Goal: Information Seeking & Learning: Learn about a topic

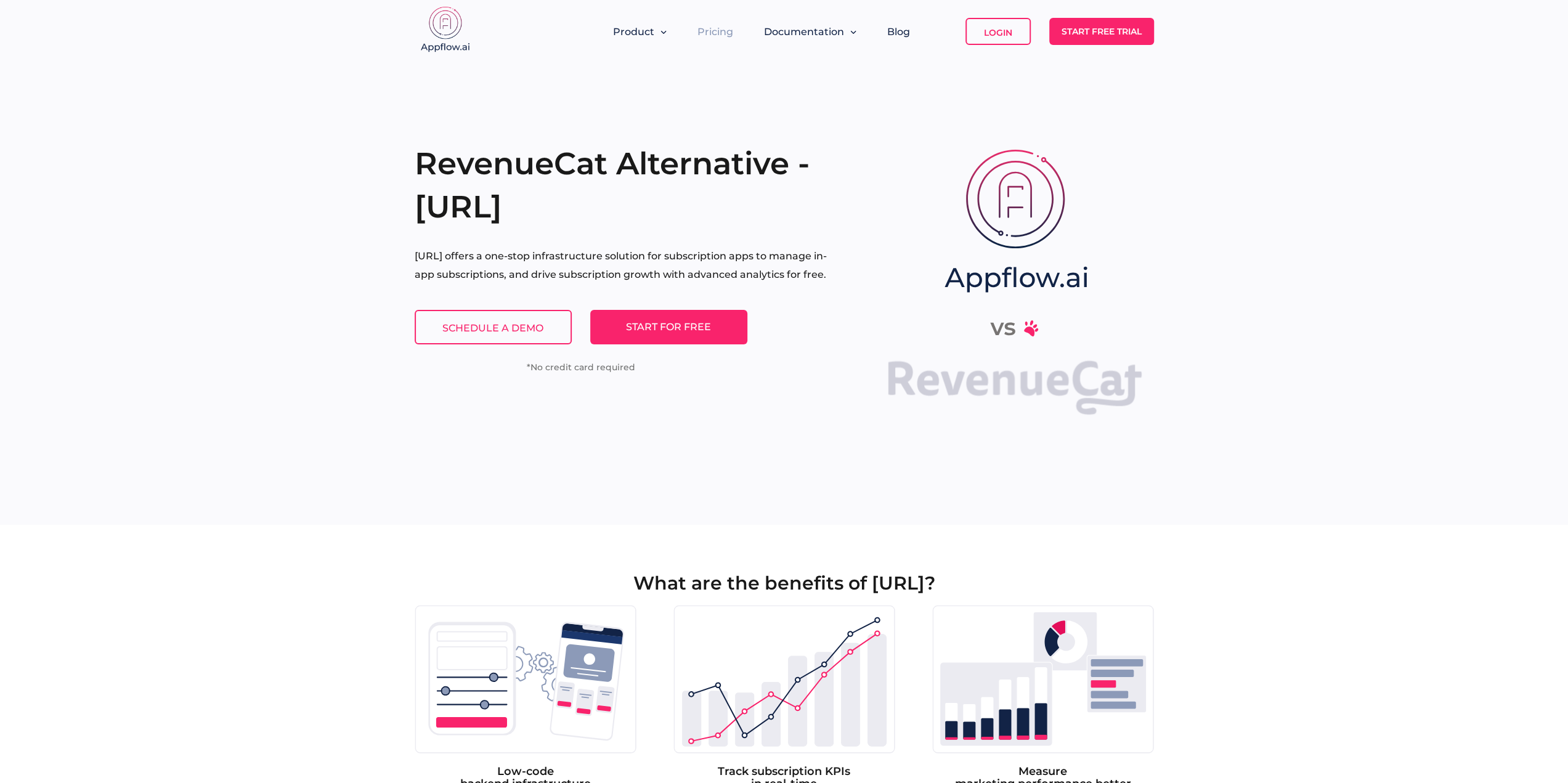
click at [714, 29] on link "Pricing" at bounding box center [715, 32] width 36 height 12
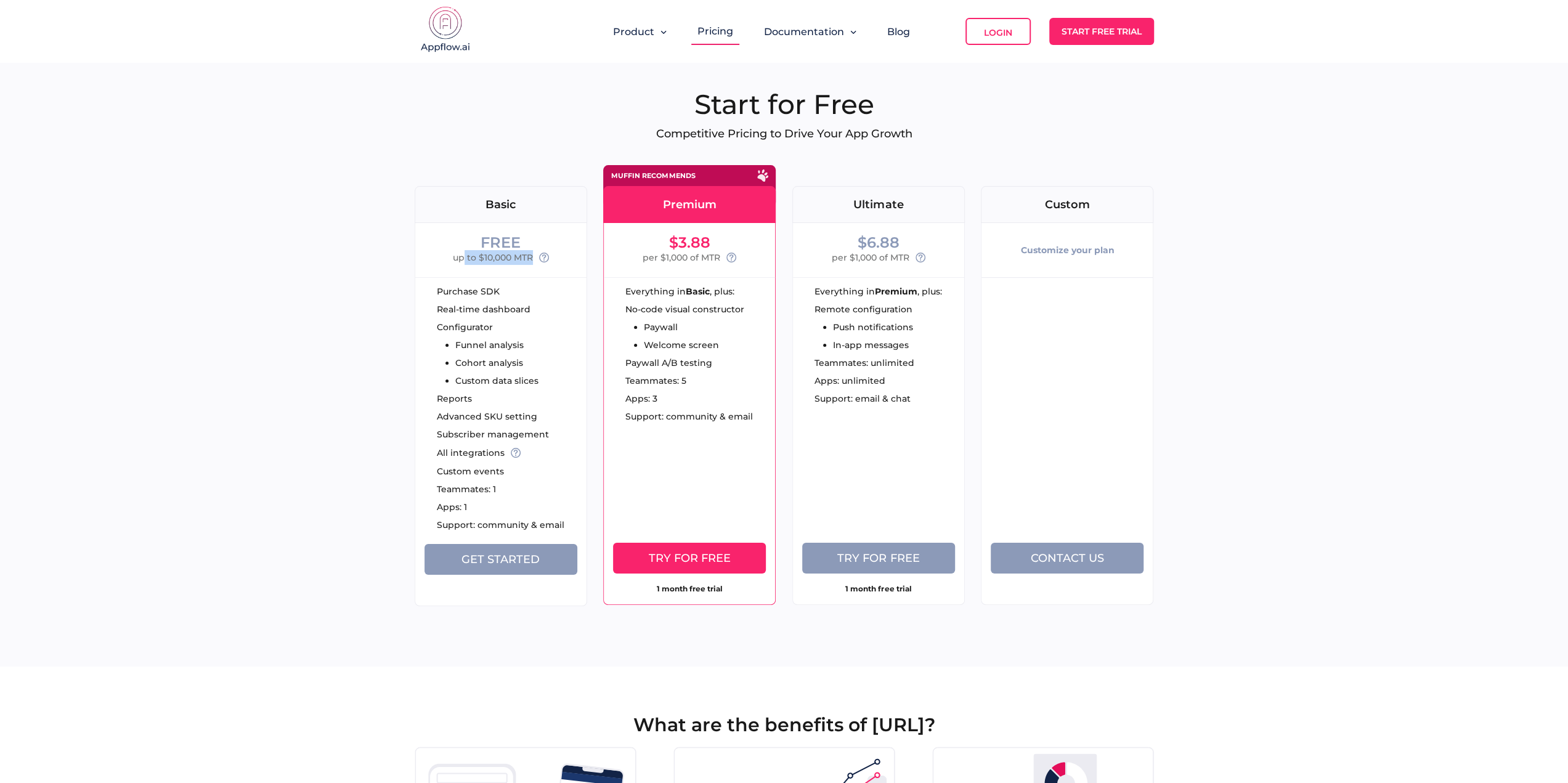
drag, startPoint x: 462, startPoint y: 256, endPoint x: 532, endPoint y: 257, distance: 70.0
click at [532, 257] on span "up to $10,000 MTR" at bounding box center [493, 257] width 80 height 15
drag, startPoint x: 650, startPoint y: 309, endPoint x: 692, endPoint y: 339, distance: 51.6
click at [692, 336] on ul "No-code visual constructor Paywall Welcome screen" at bounding box center [685, 327] width 119 height 44
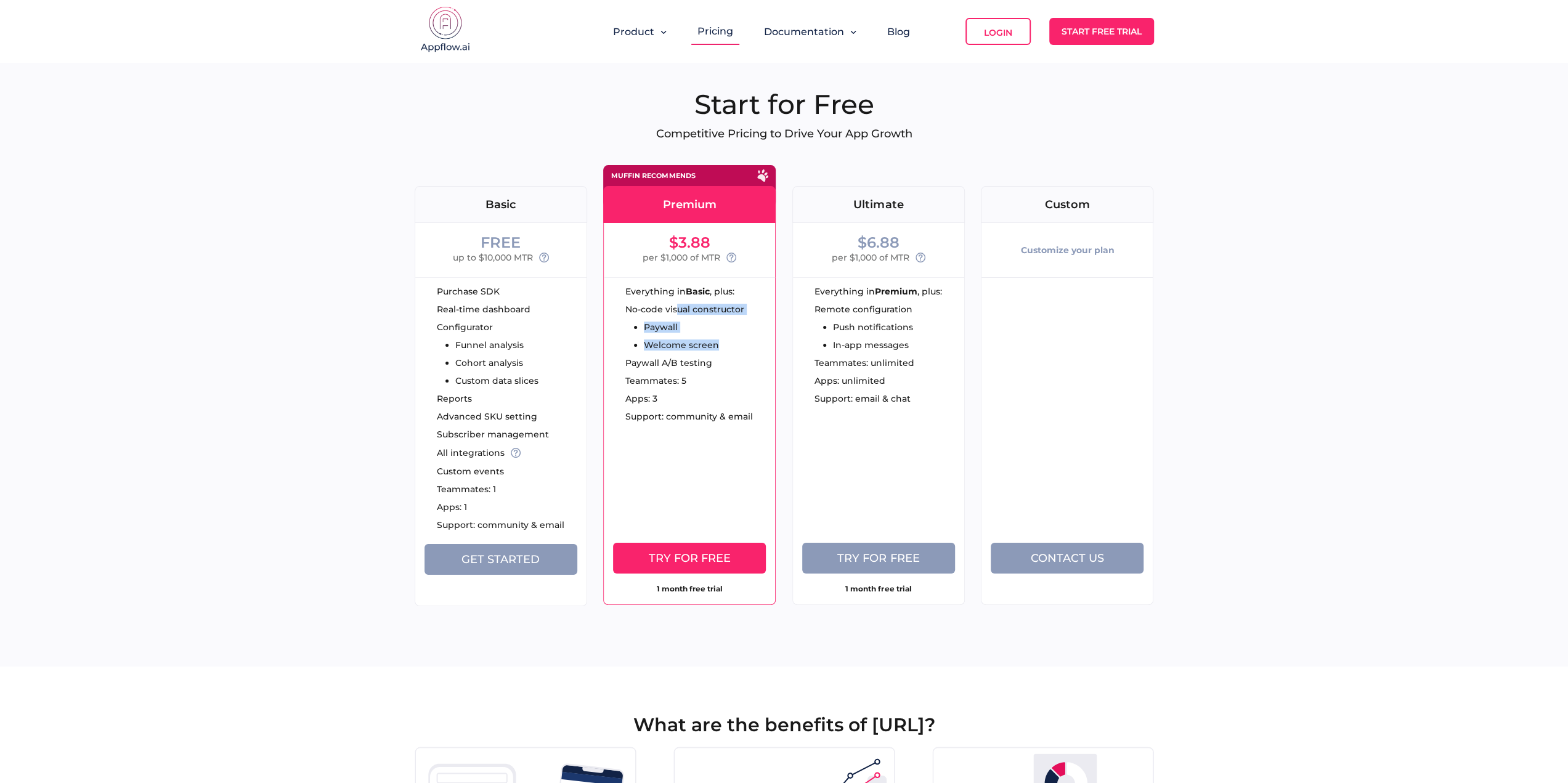
drag, startPoint x: 714, startPoint y: 346, endPoint x: 666, endPoint y: 302, distance: 65.1
click at [673, 305] on ul "No-code visual constructor Paywall Welcome screen" at bounding box center [685, 327] width 119 height 44
drag, startPoint x: 643, startPoint y: 291, endPoint x: 700, endPoint y: 352, distance: 83.5
click at [697, 349] on div "Everything in Basic , plus: No-code visual constructor Paywall Welcome screen P…" at bounding box center [689, 356] width 171 height 158
click at [719, 377] on div "Teammates: 5" at bounding box center [700, 381] width 150 height 9
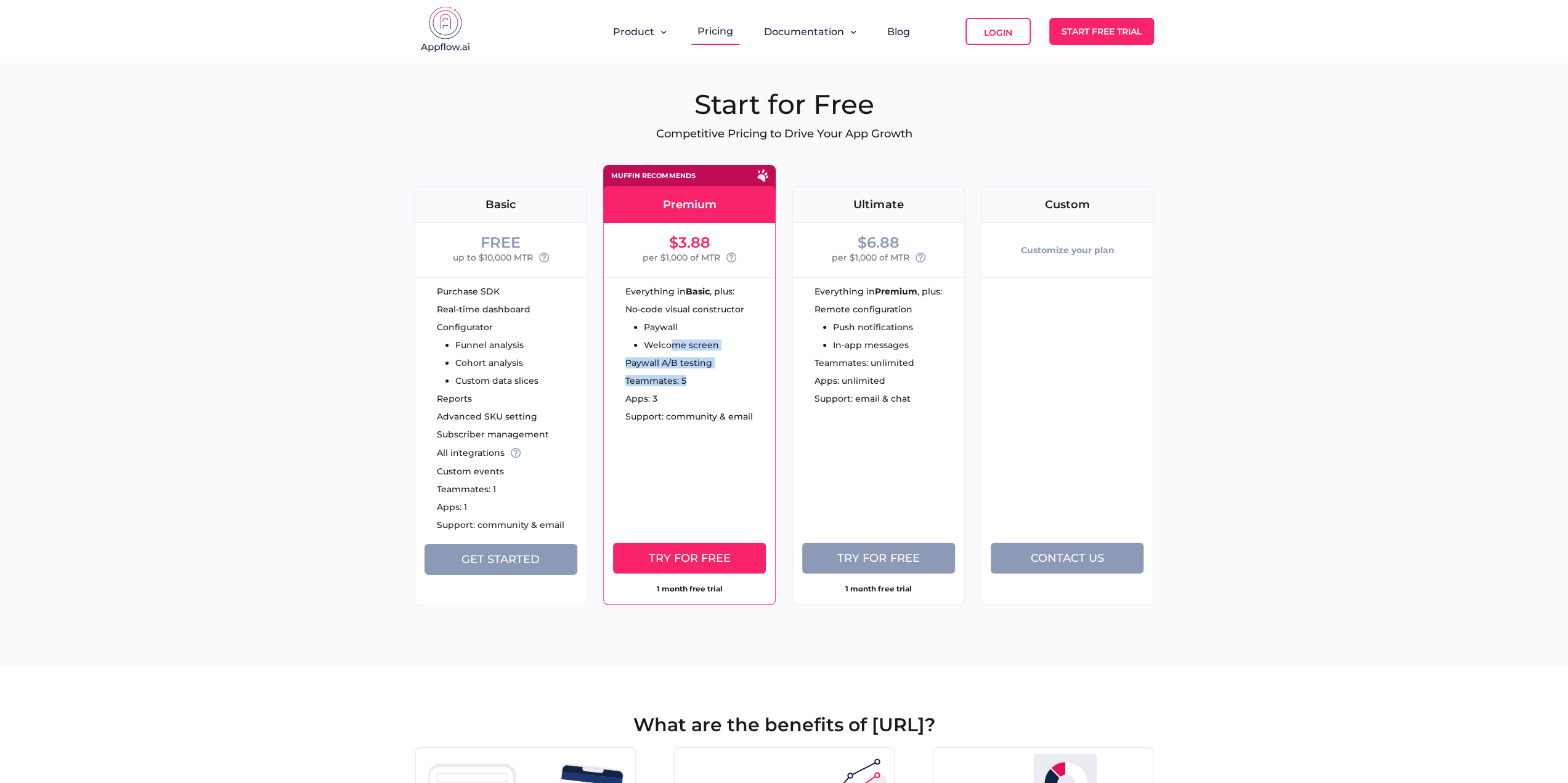
drag, startPoint x: 707, startPoint y: 376, endPoint x: 663, endPoint y: 315, distance: 75.2
click at [663, 321] on div "Everything in Basic , plus: No-code visual constructor Paywall Welcome screen P…" at bounding box center [689, 356] width 171 height 158
drag, startPoint x: 662, startPoint y: 291, endPoint x: 654, endPoint y: 321, distance: 31.0
click at [656, 310] on div "Everything in Basic , plus: No-code visual constructor Paywall Welcome screen P…" at bounding box center [689, 356] width 171 height 158
drag, startPoint x: 654, startPoint y: 367, endPoint x: 664, endPoint y: 392, distance: 26.9
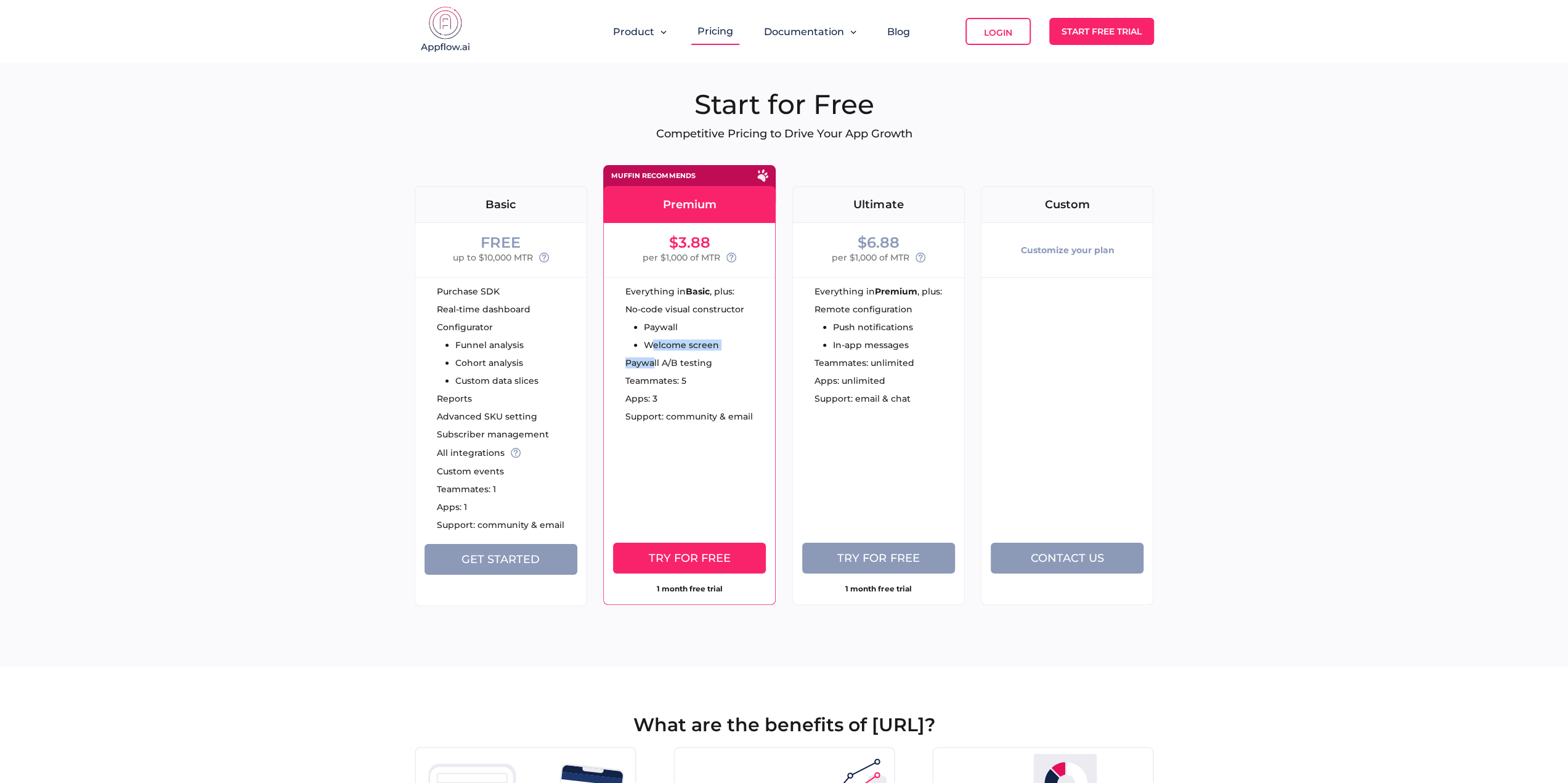
click at [655, 378] on div "Everything in Basic , plus: No-code visual constructor Paywall Welcome screen P…" at bounding box center [689, 356] width 171 height 158
click at [685, 403] on div "Everything in Basic , plus: No-code visual constructor Paywall Welcome screen P…" at bounding box center [689, 356] width 171 height 158
drag, startPoint x: 680, startPoint y: 433, endPoint x: 646, endPoint y: 336, distance: 102.8
click at [645, 342] on div "Everything in Basic , plus: No-code visual constructor Paywall Welcome screen P…" at bounding box center [689, 356] width 171 height 158
click at [652, 295] on div "Everything in Basic , plus:" at bounding box center [700, 291] width 150 height 9
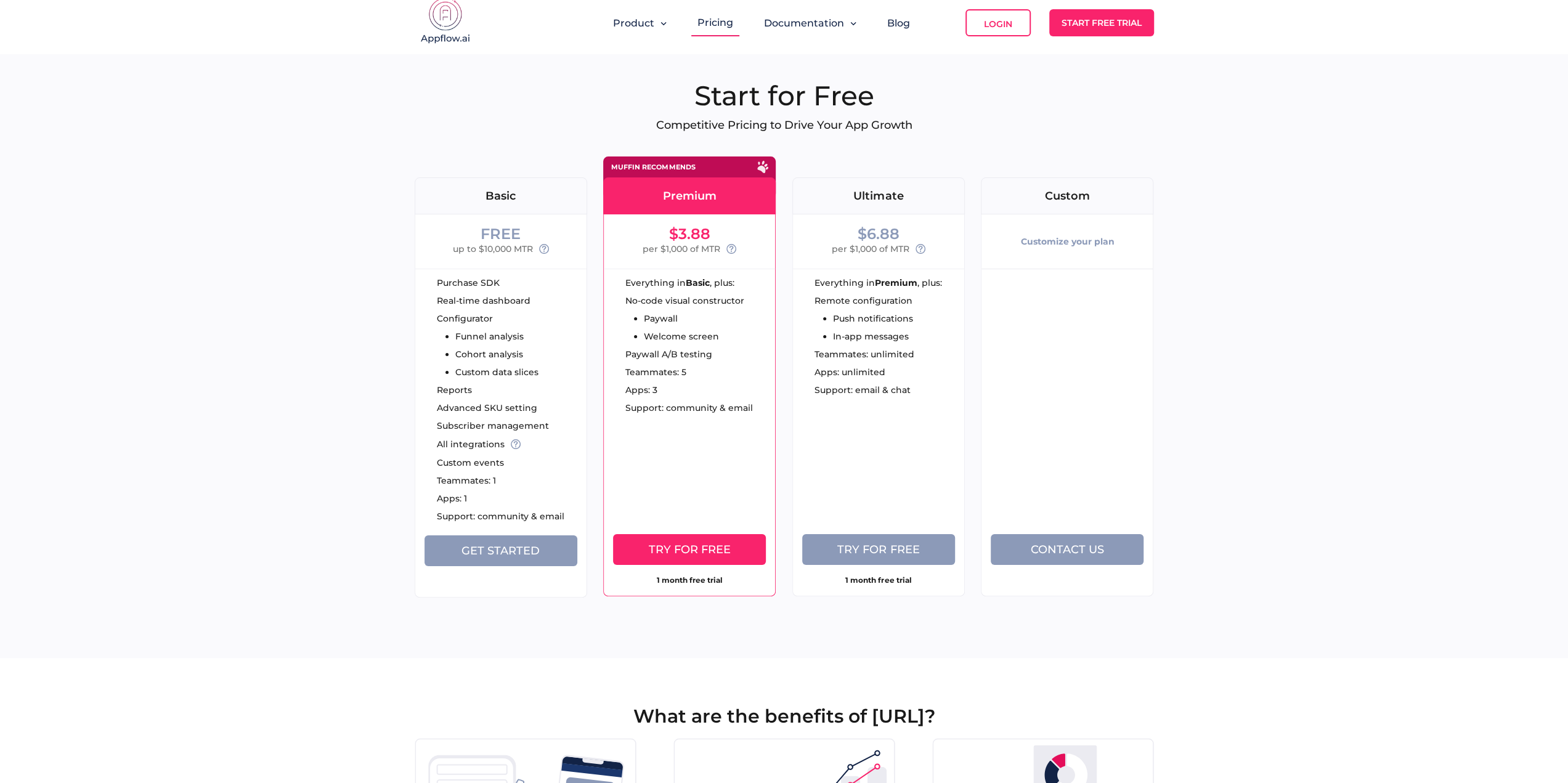
scroll to position [62, 0]
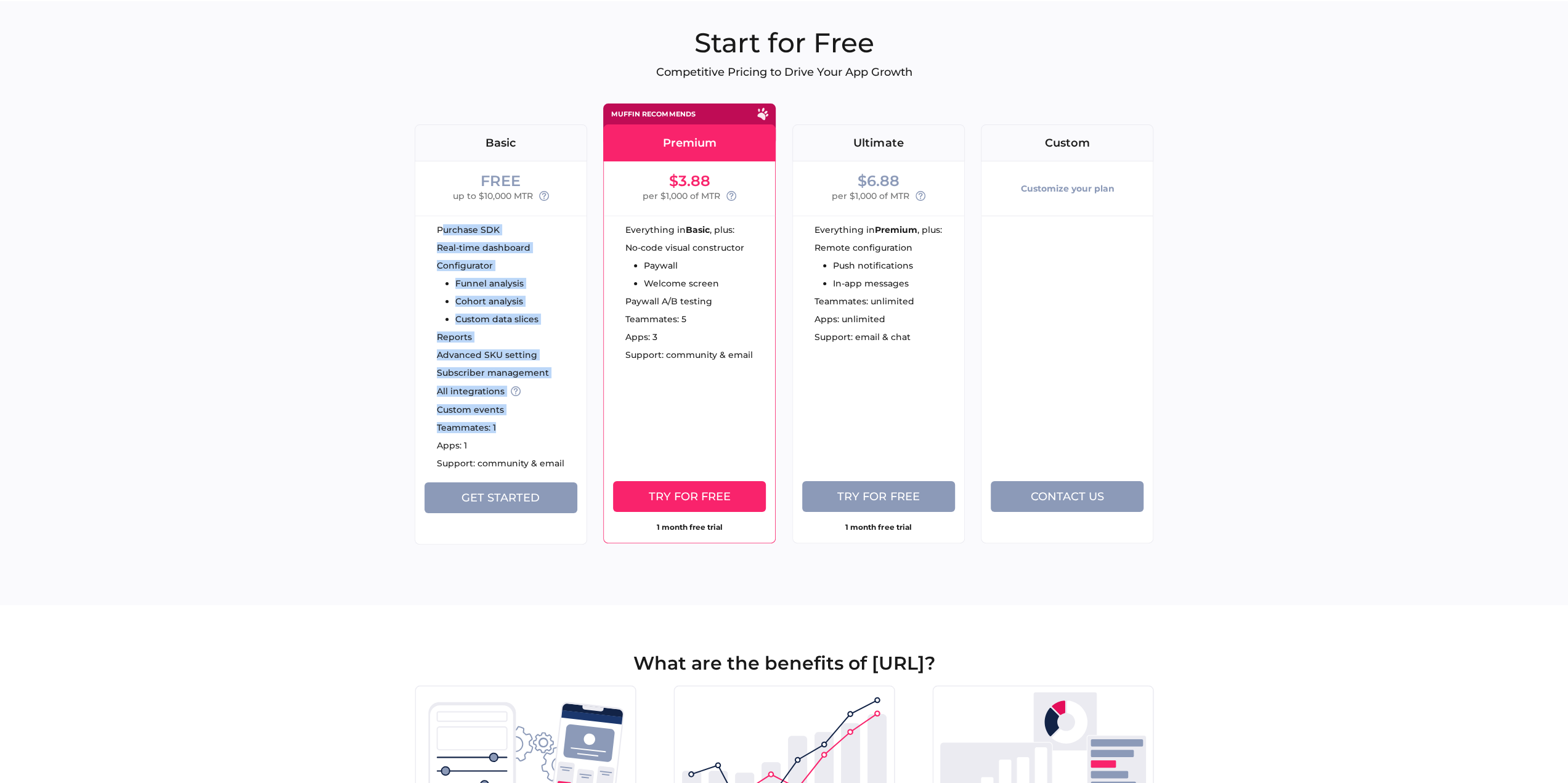
drag, startPoint x: 442, startPoint y: 230, endPoint x: 505, endPoint y: 429, distance: 208.7
click at [505, 430] on div "Purchase SDK Real-time dashboard Configurator Funnel analysis Cohort analysis C…" at bounding box center [500, 349] width 171 height 267
click at [498, 232] on div "Purchase SDK" at bounding box center [511, 230] width 150 height 9
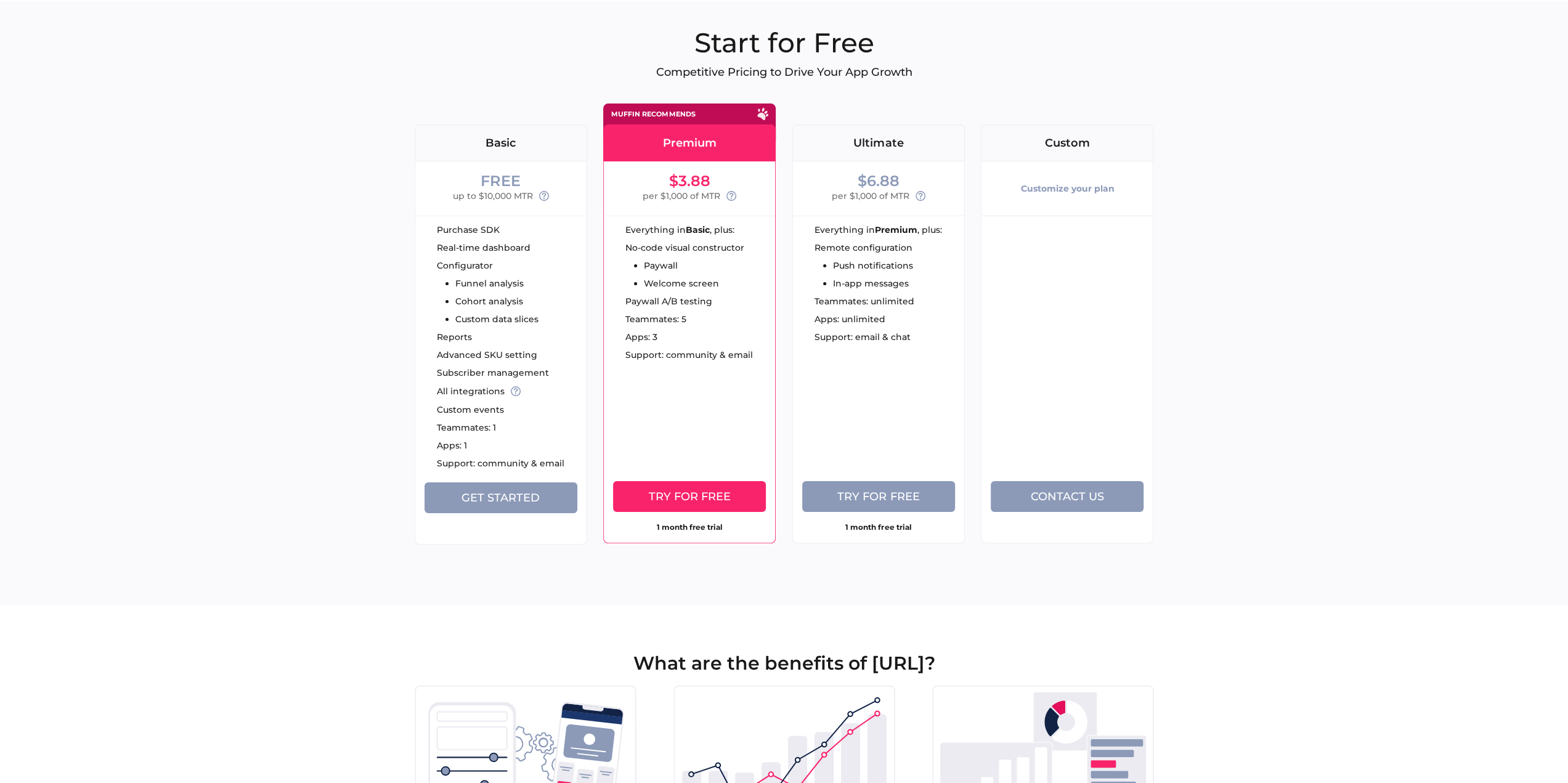
drag, startPoint x: 543, startPoint y: 195, endPoint x: 545, endPoint y: 171, distance: 24.1
click at [545, 172] on div "FREE up to $10,000 MTR" at bounding box center [500, 189] width 171 height 54
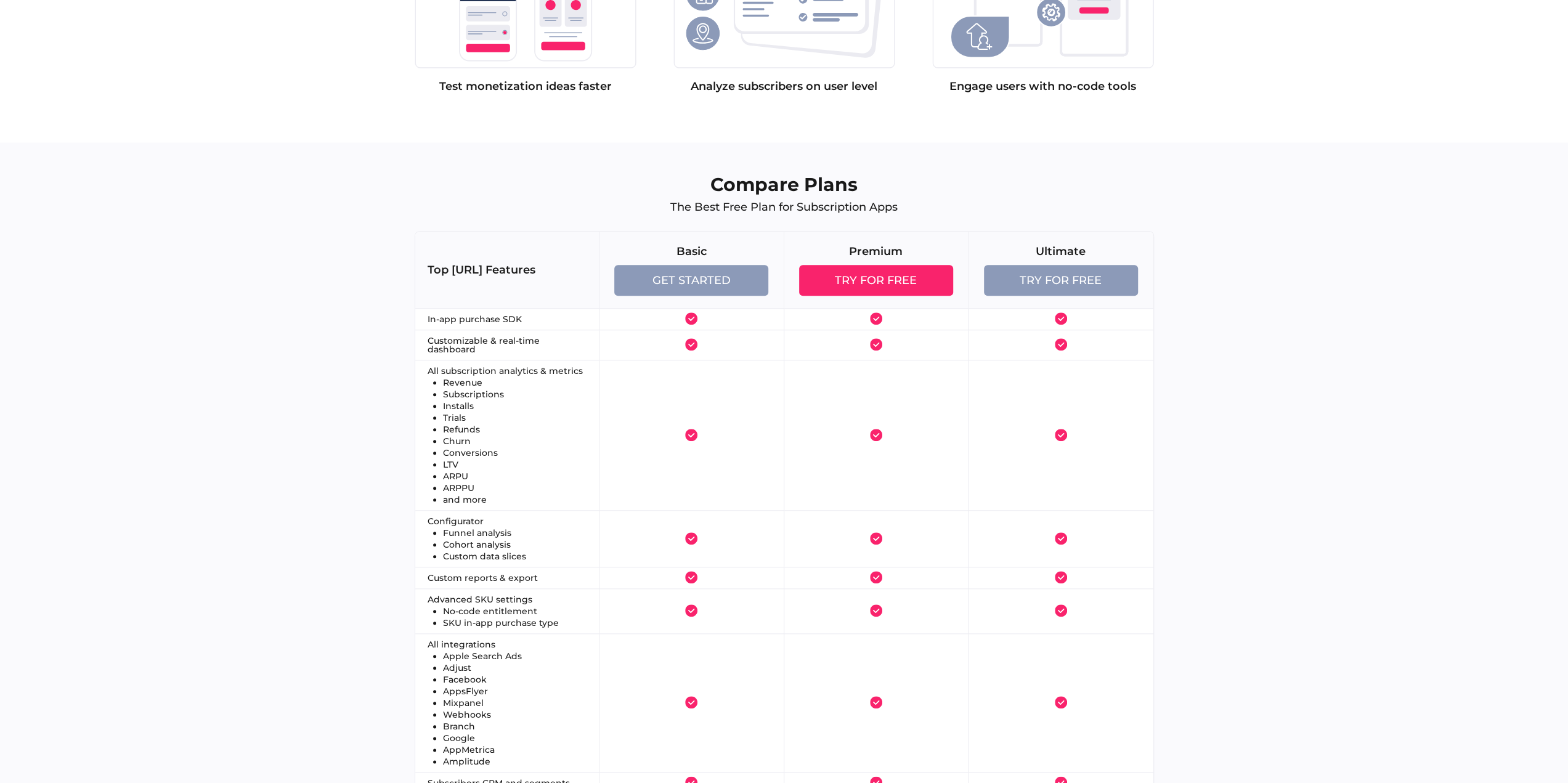
scroll to position [1170, 0]
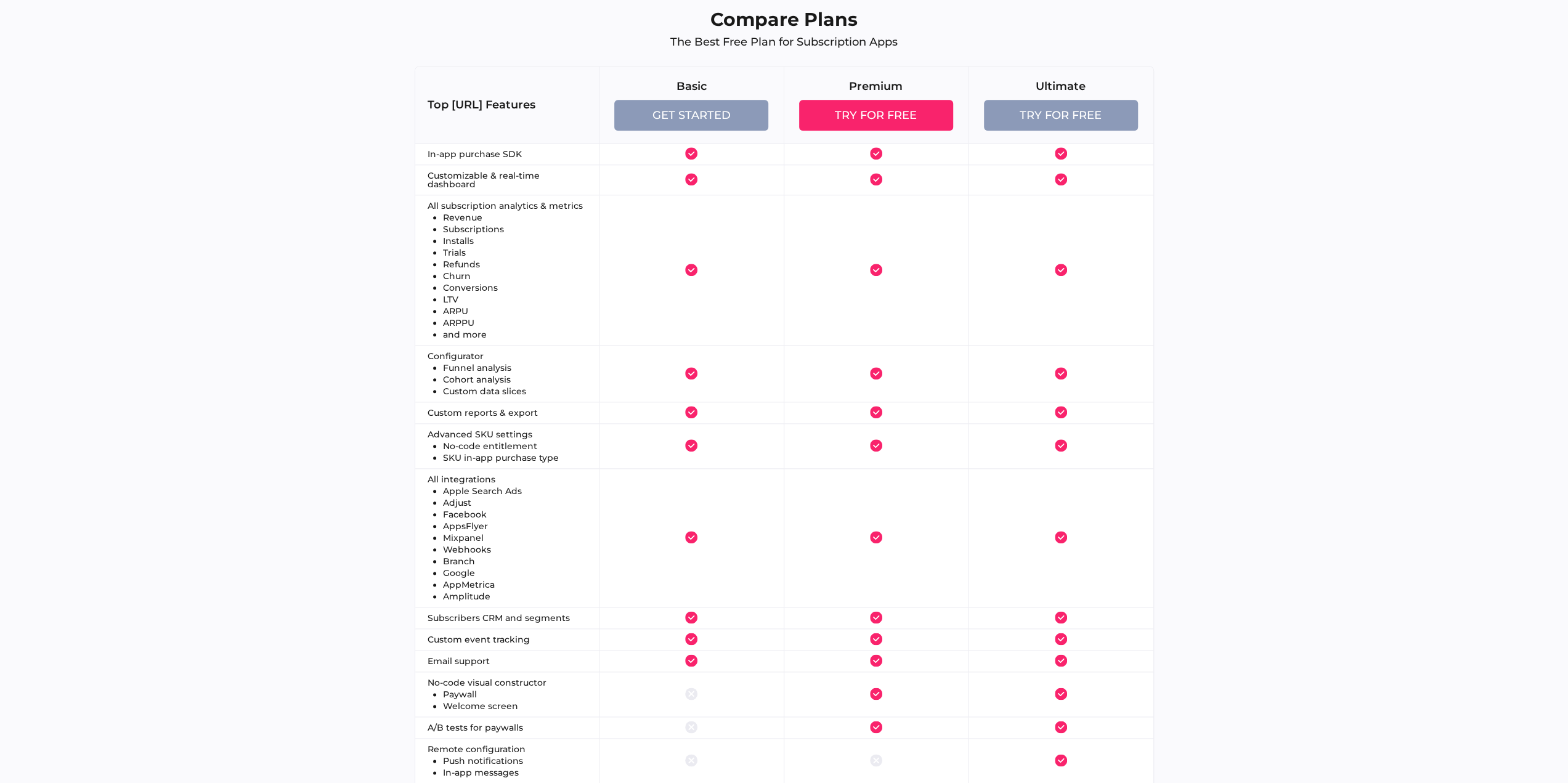
drag, startPoint x: 384, startPoint y: 272, endPoint x: 386, endPoint y: 307, distance: 35.1
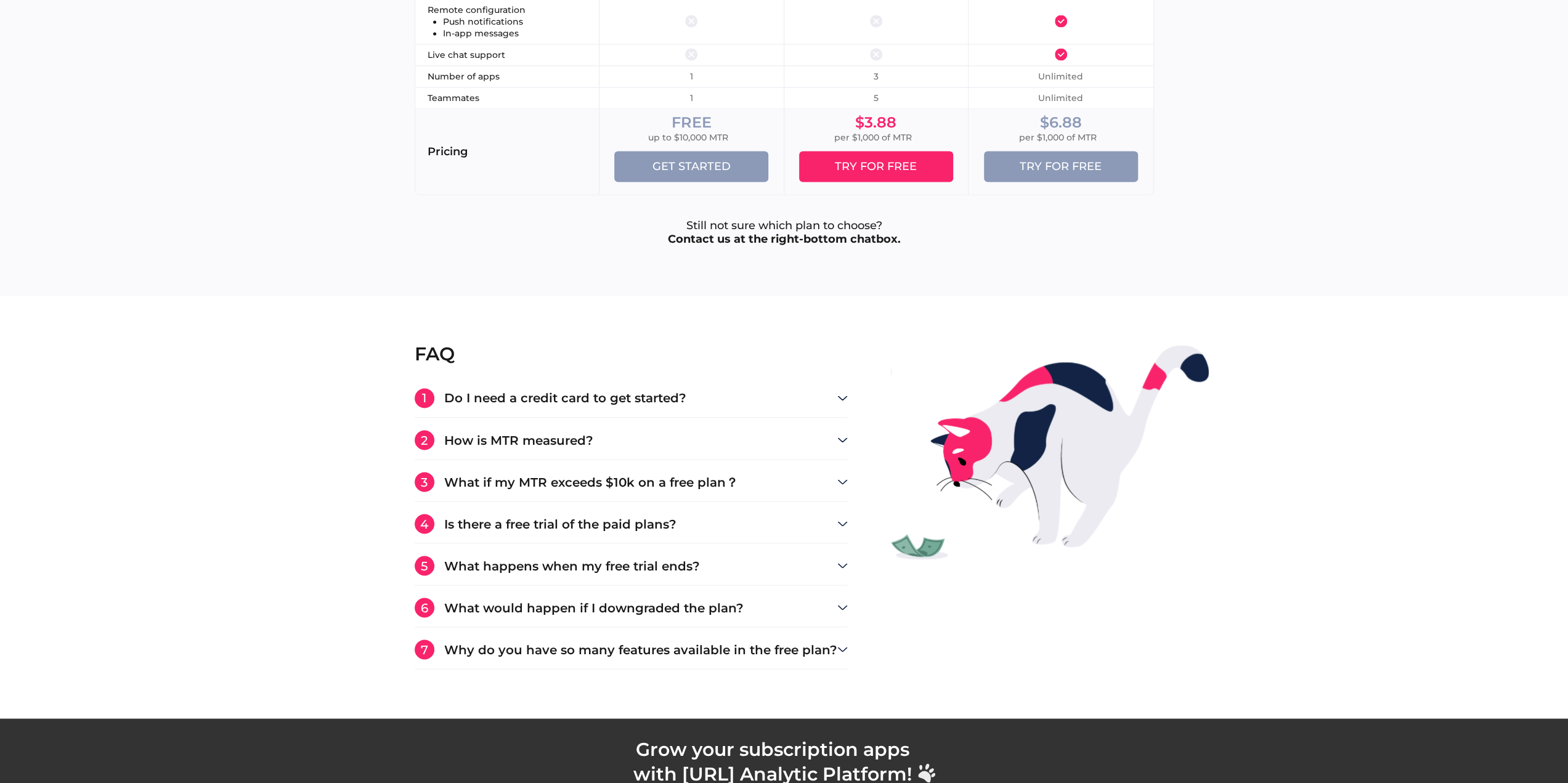
scroll to position [1946, 0]
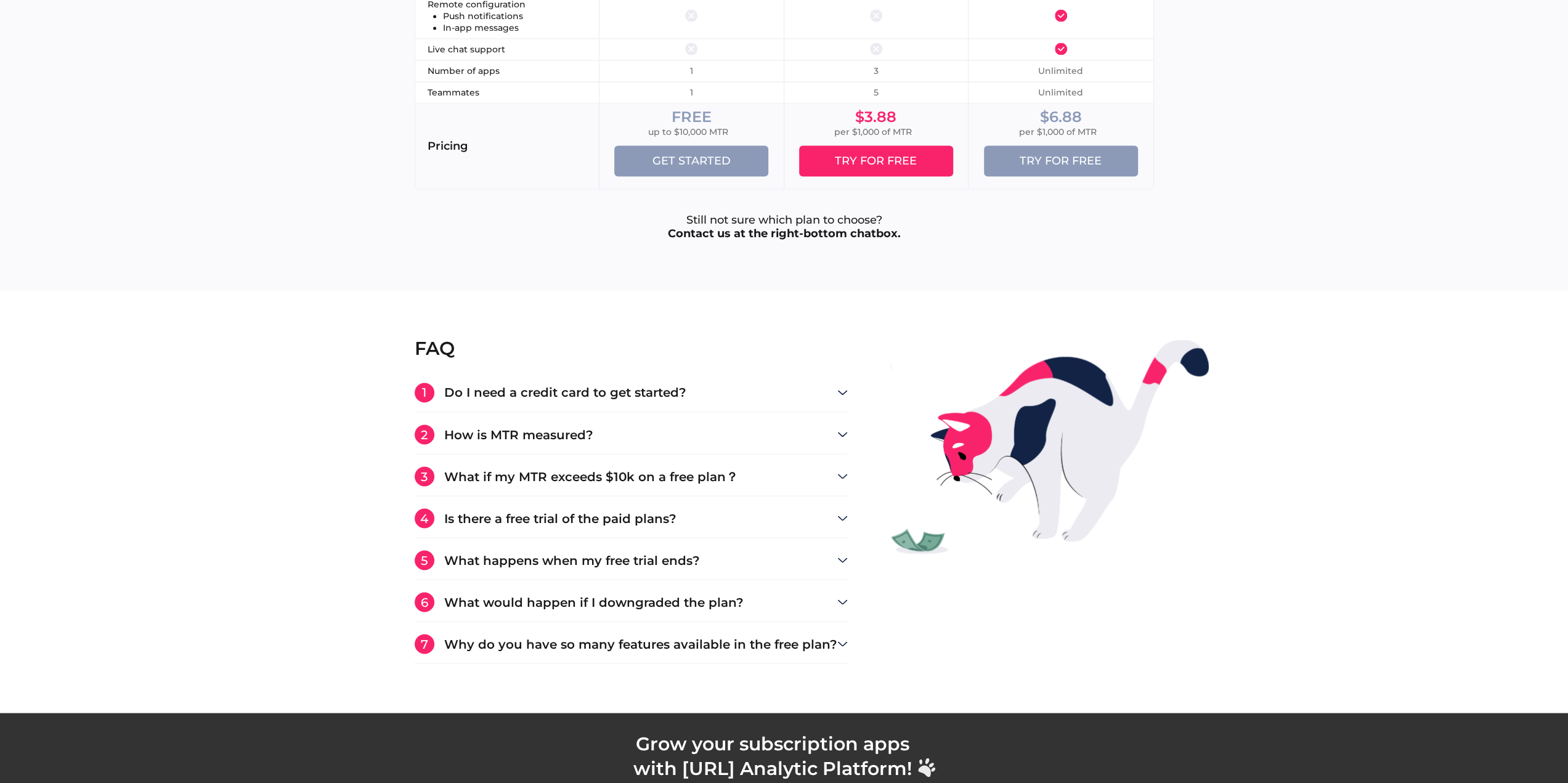
click at [499, 471] on h3 "What if my MTR exceeds $10k on a free plan？" at bounding box center [640, 476] width 393 height 13
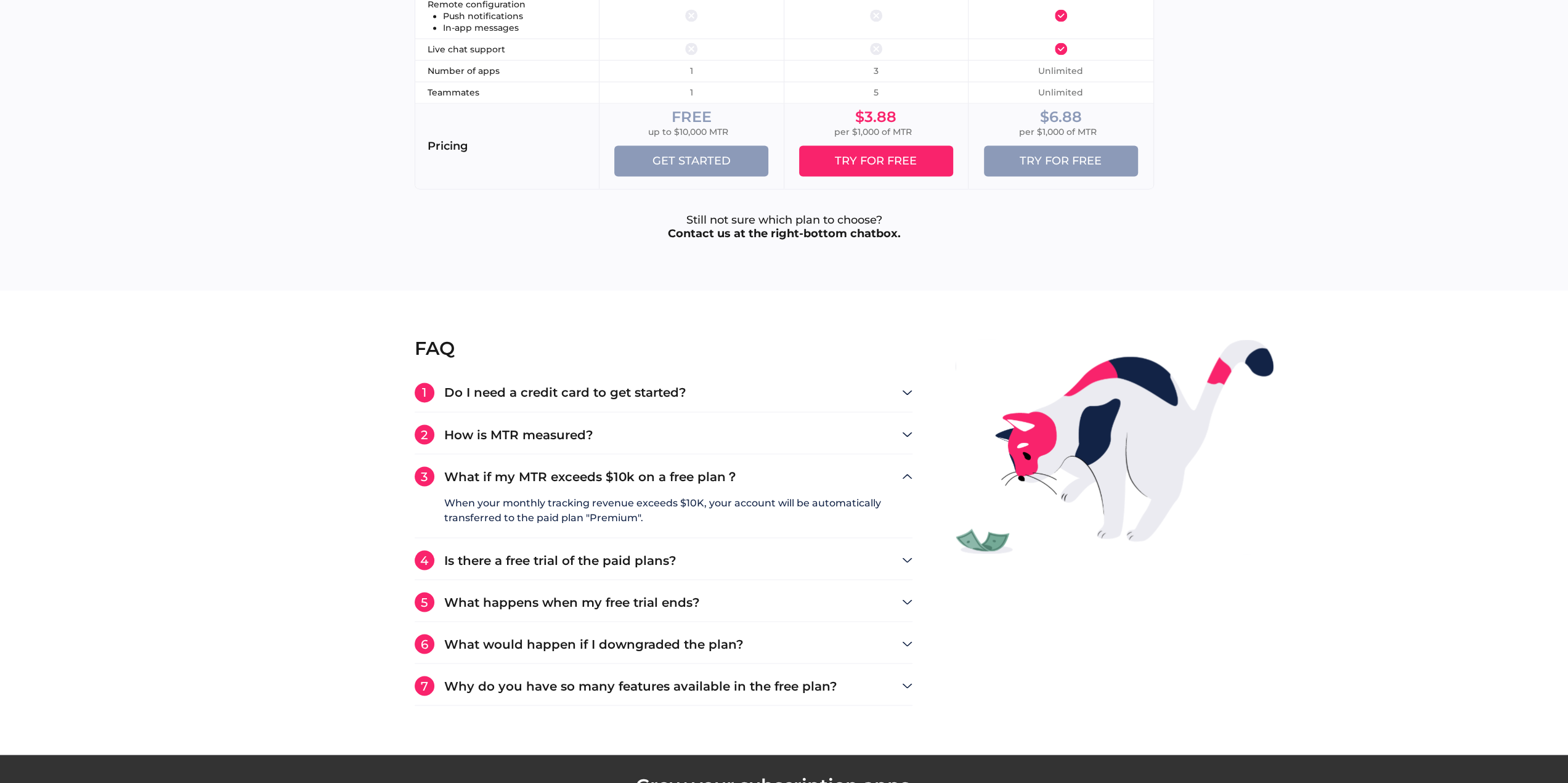
click at [499, 473] on h3 "What if my MTR exceeds $10k on a free plan？" at bounding box center [673, 476] width 457 height 13
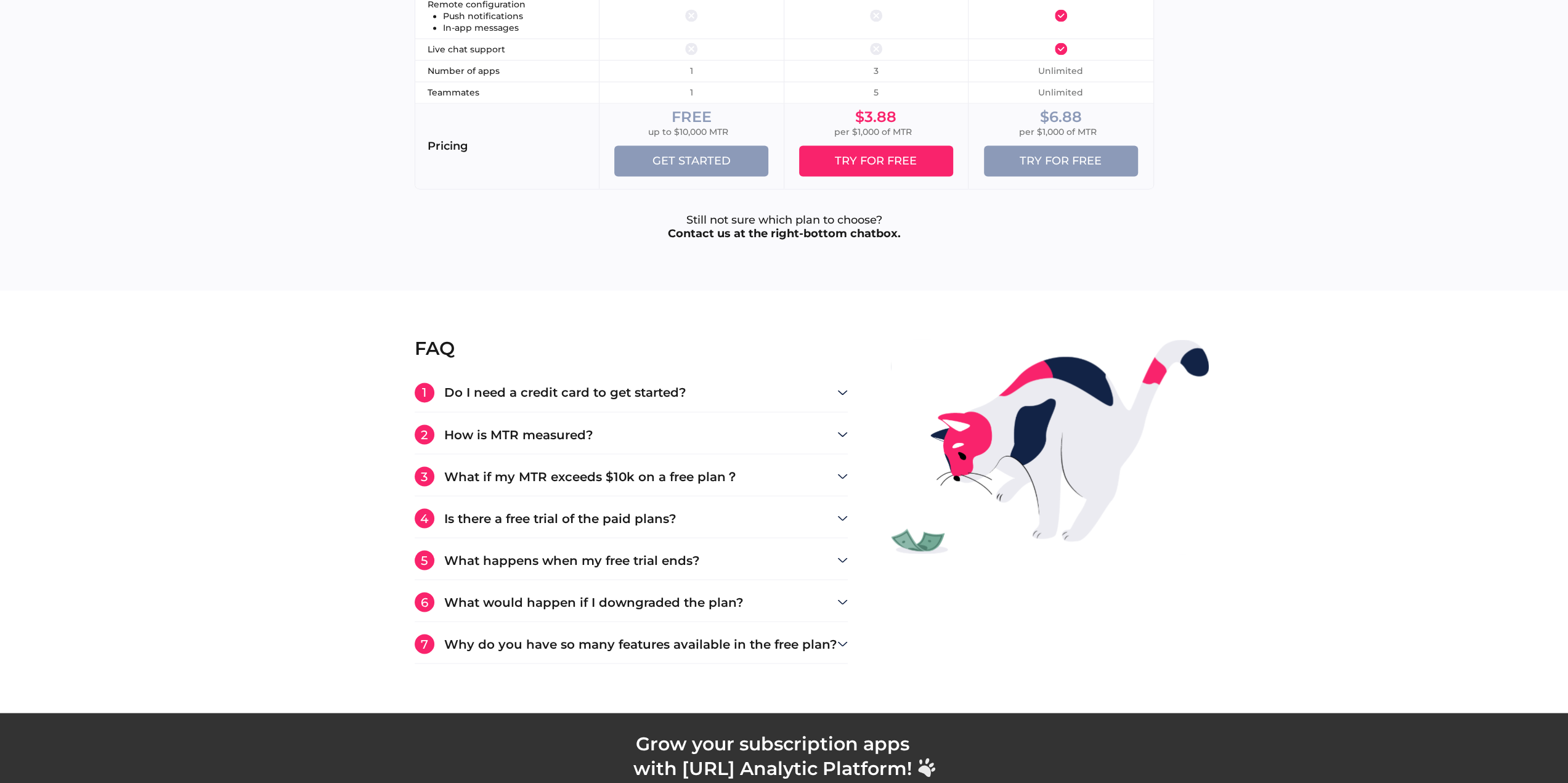
click at [500, 512] on h3 "Is there a free trial of the paid plans?" at bounding box center [640, 518] width 393 height 13
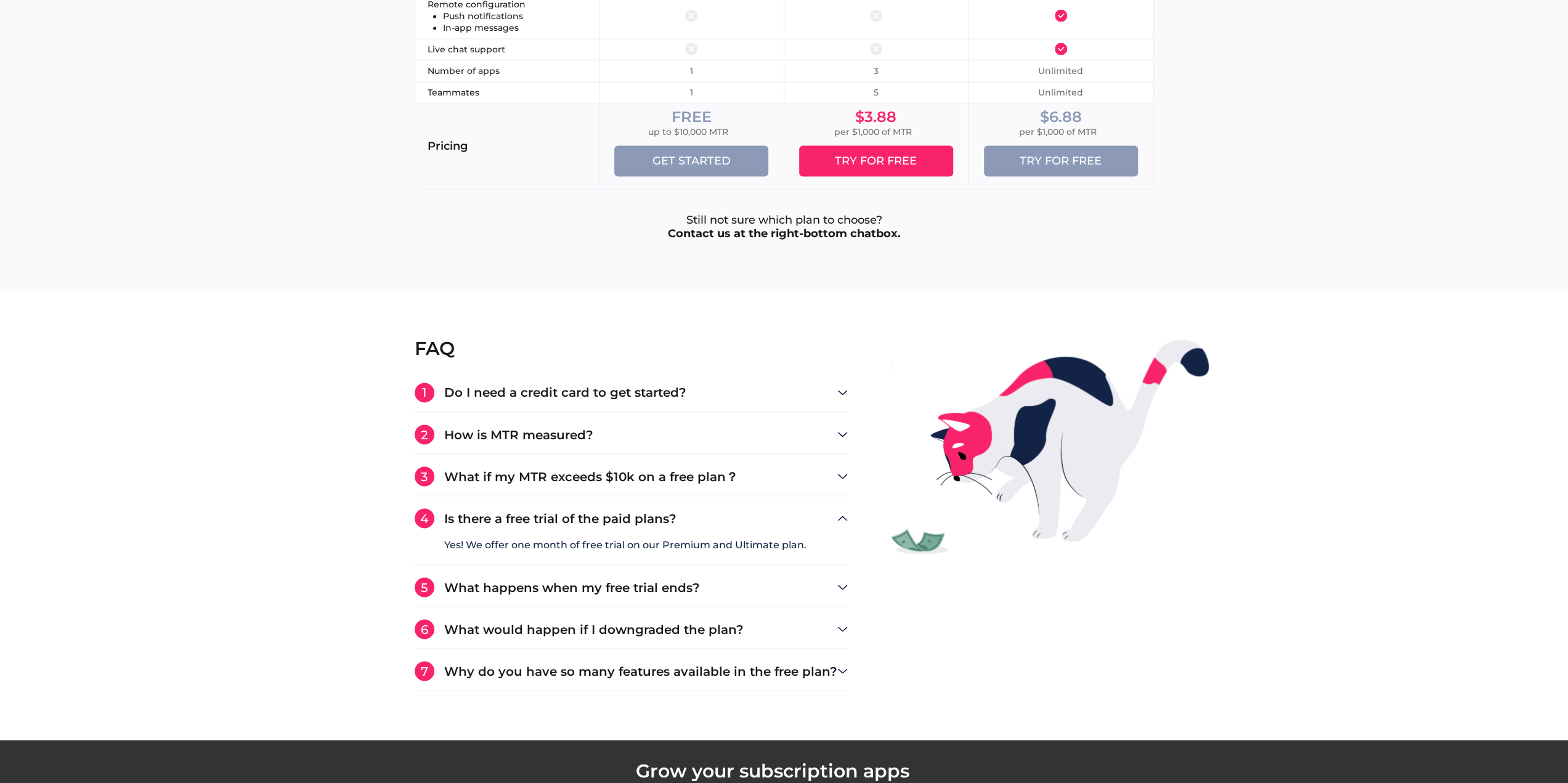
click at [500, 512] on h3 "Is there a free trial of the paid plans?" at bounding box center [640, 518] width 393 height 13
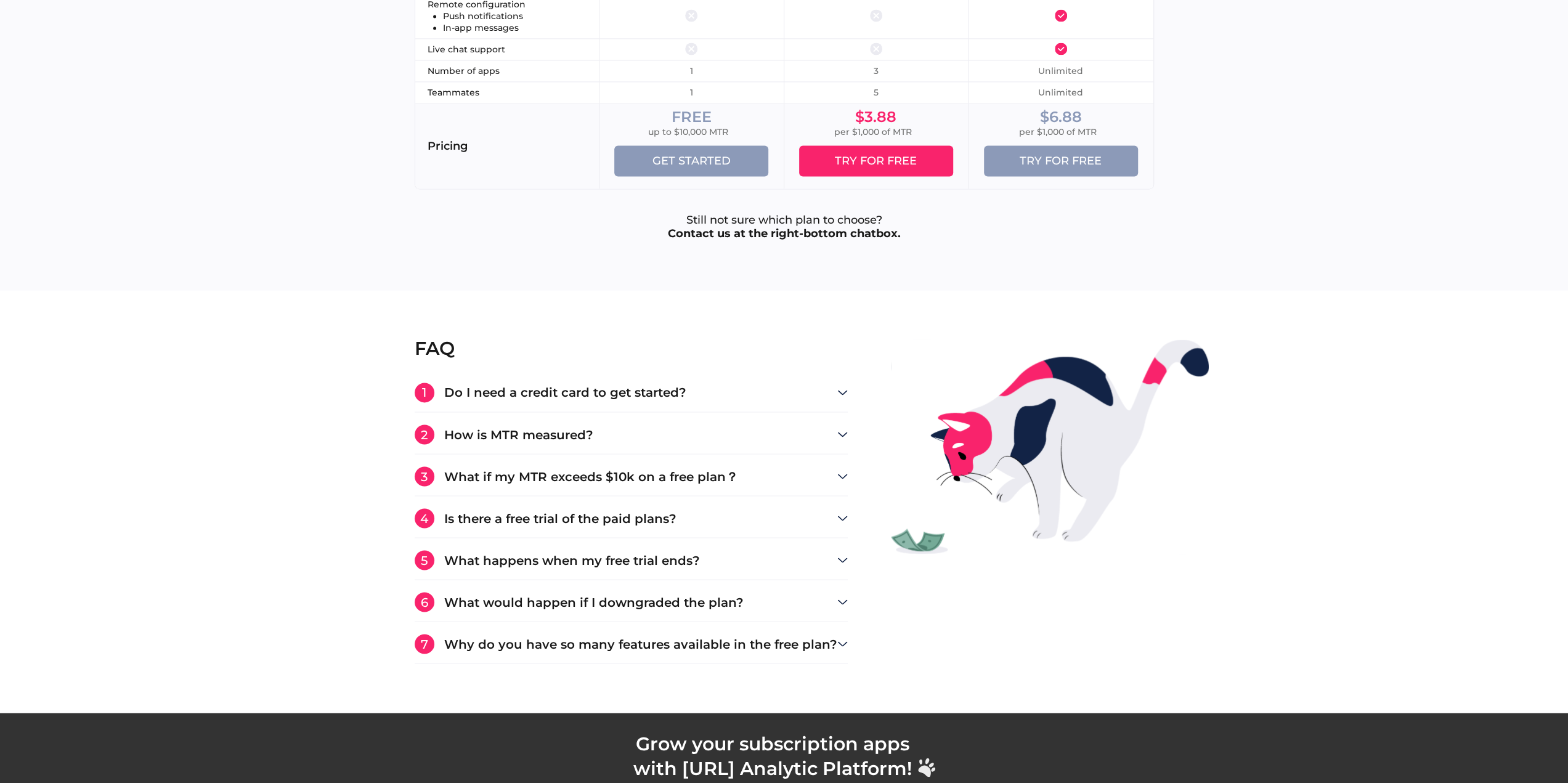
click at [520, 390] on h3 "Do I need a credit card to get started?" at bounding box center [640, 392] width 393 height 13
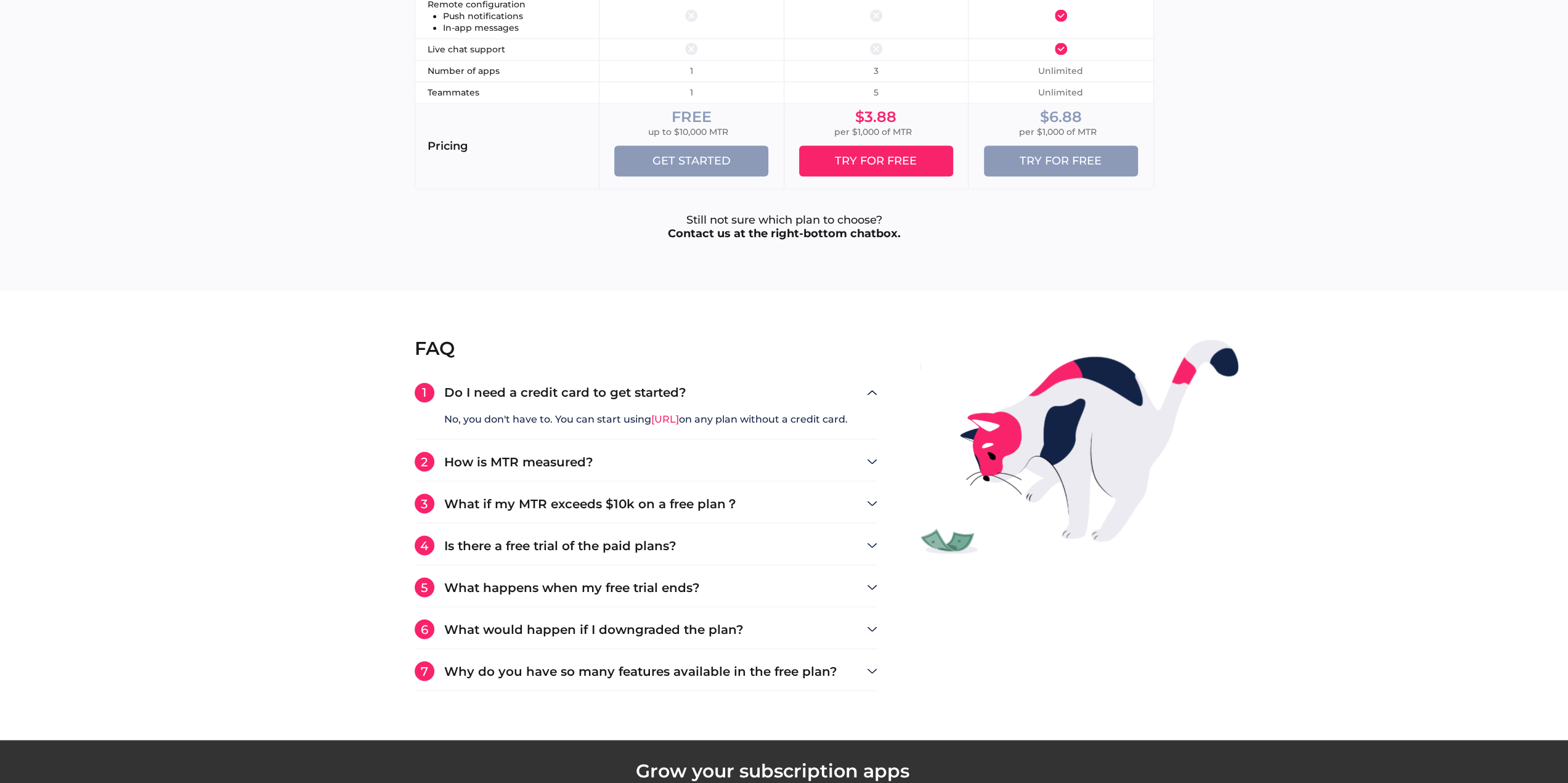
click at [550, 456] on h3 "How is MTR measured?" at bounding box center [656, 462] width 423 height 13
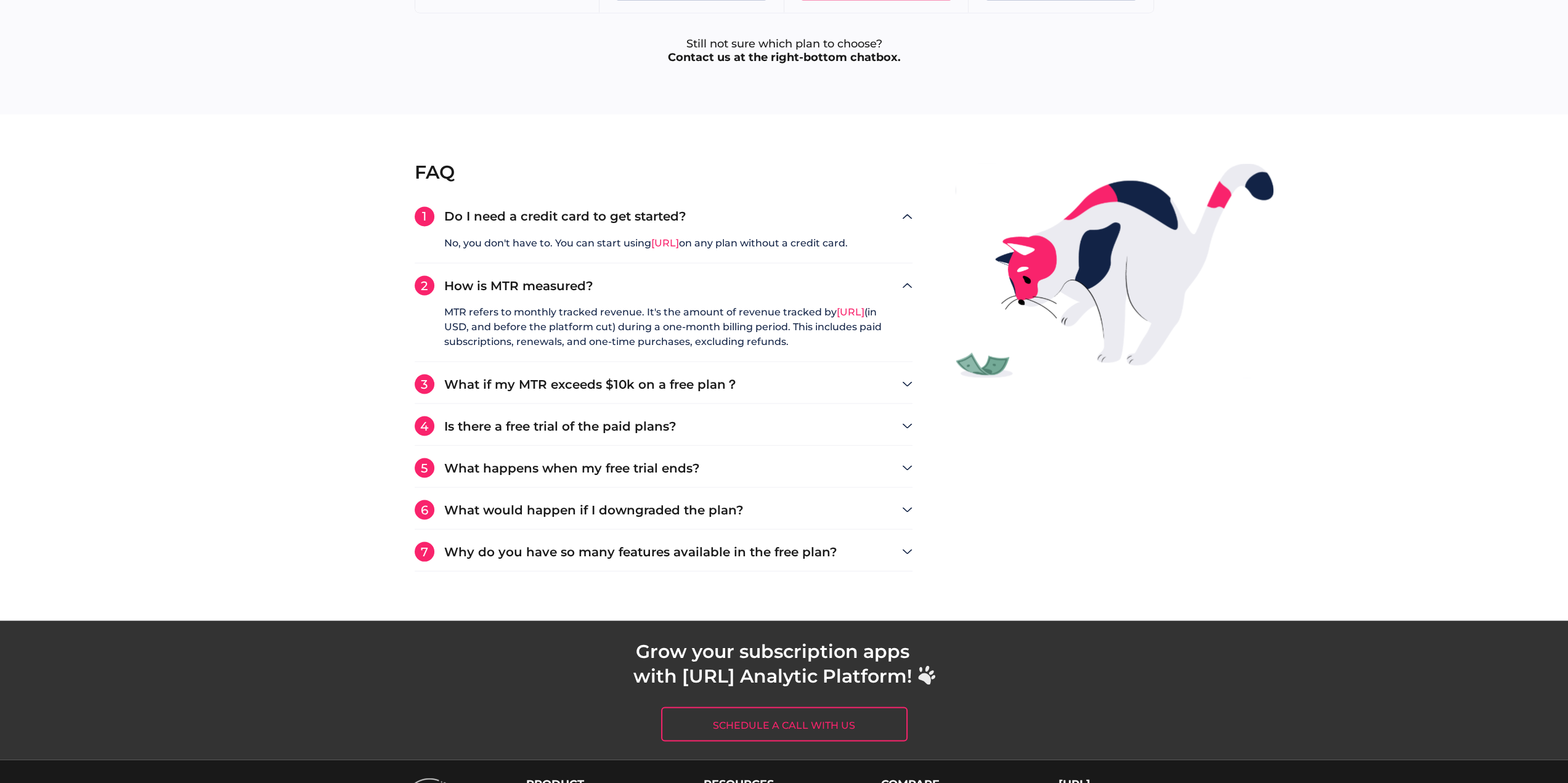
scroll to position [2131, 0]
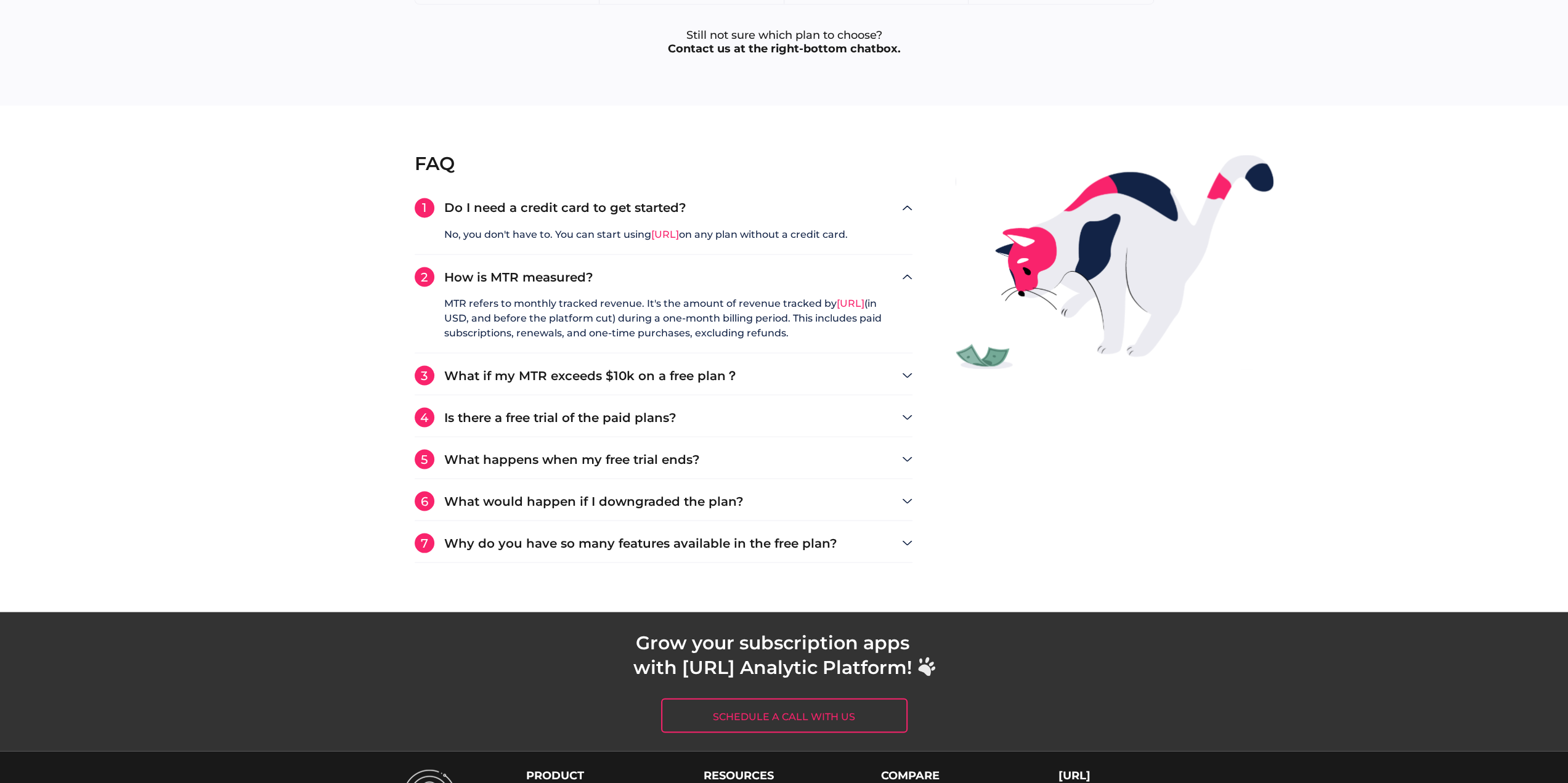
click at [740, 536] on h3 "Why do you have so many features available in the free plan?" at bounding box center [673, 543] width 457 height 13
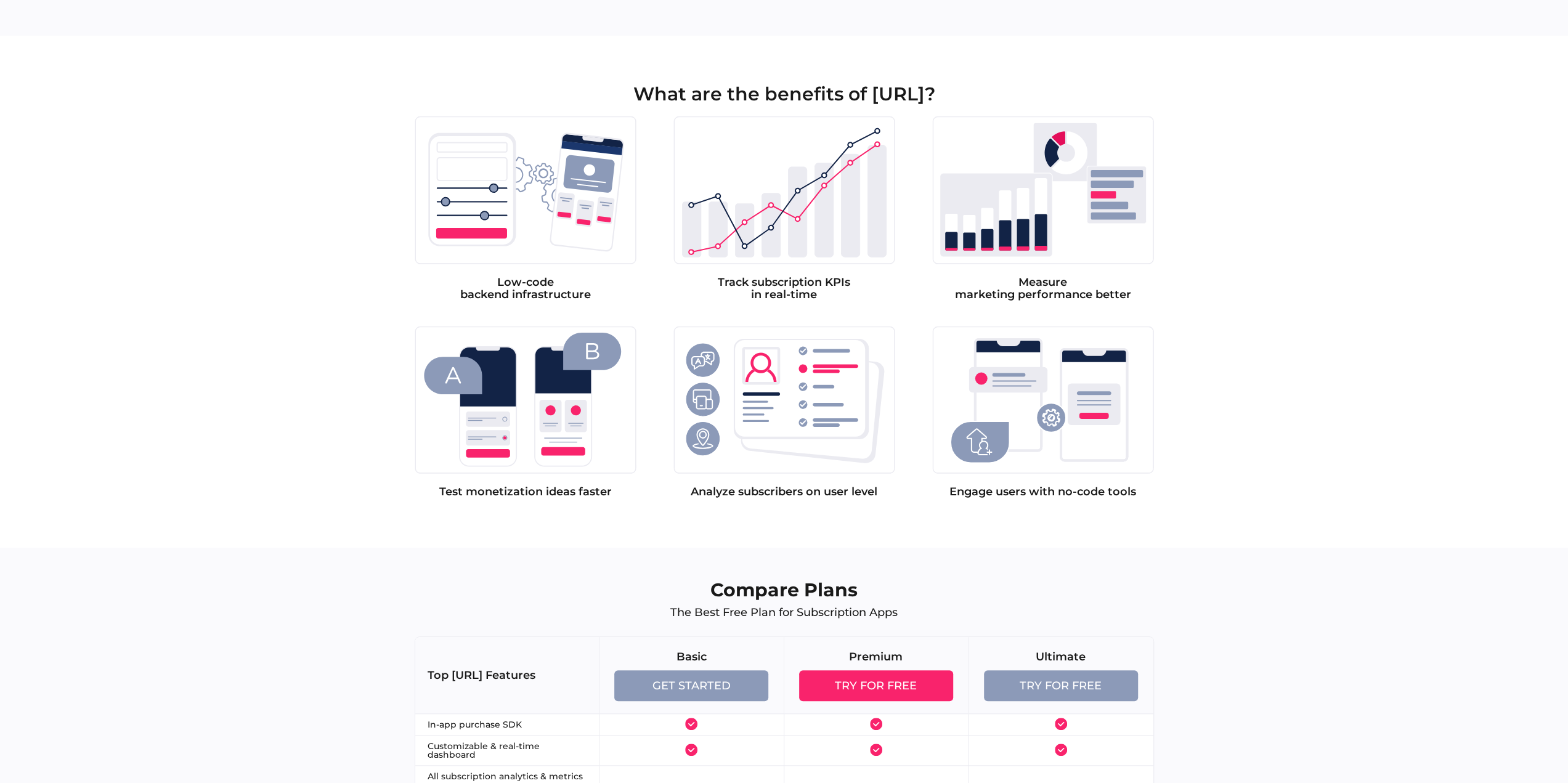
scroll to position [0, 0]
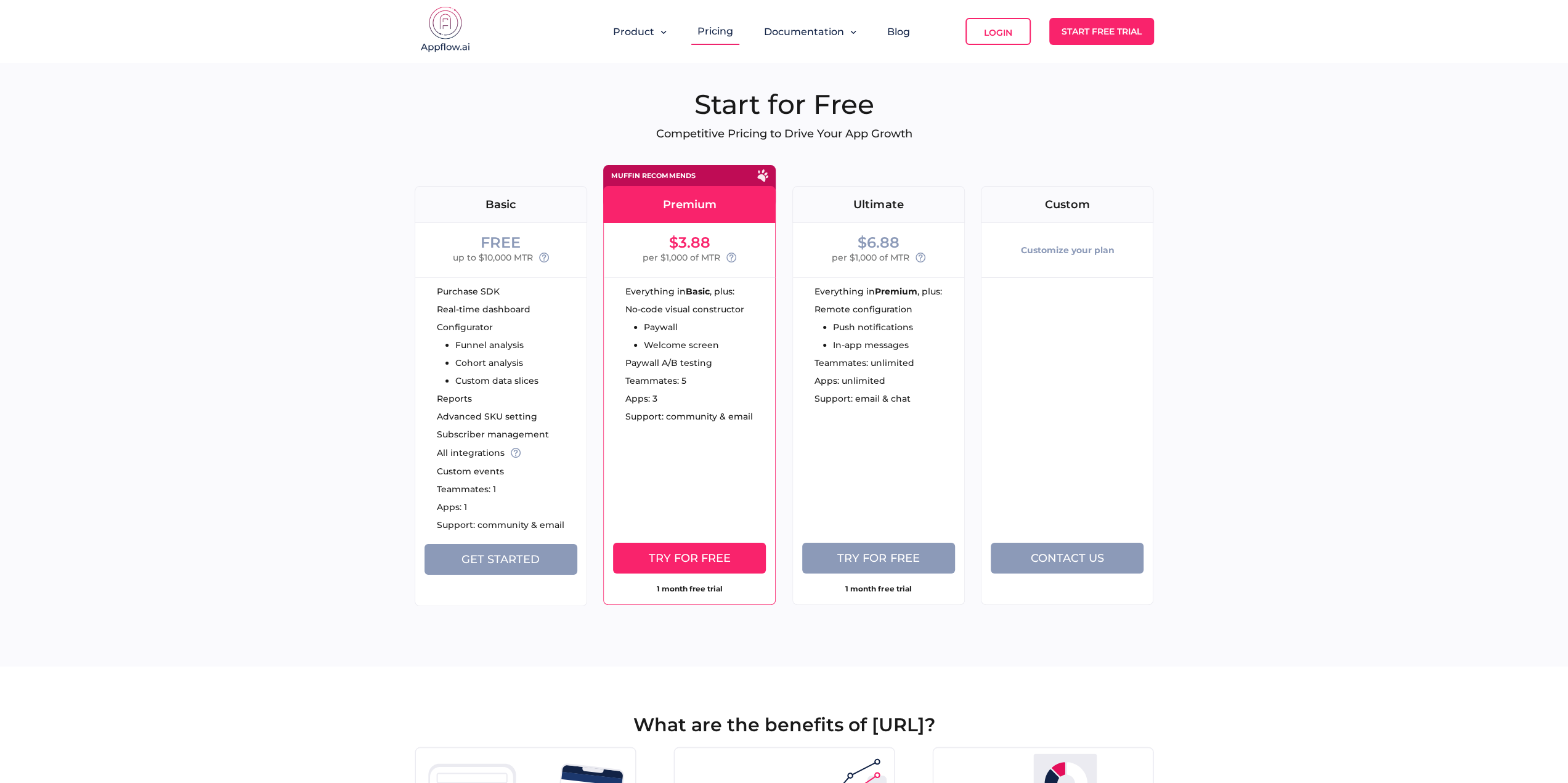
click at [449, 31] on img at bounding box center [445, 31] width 62 height 49
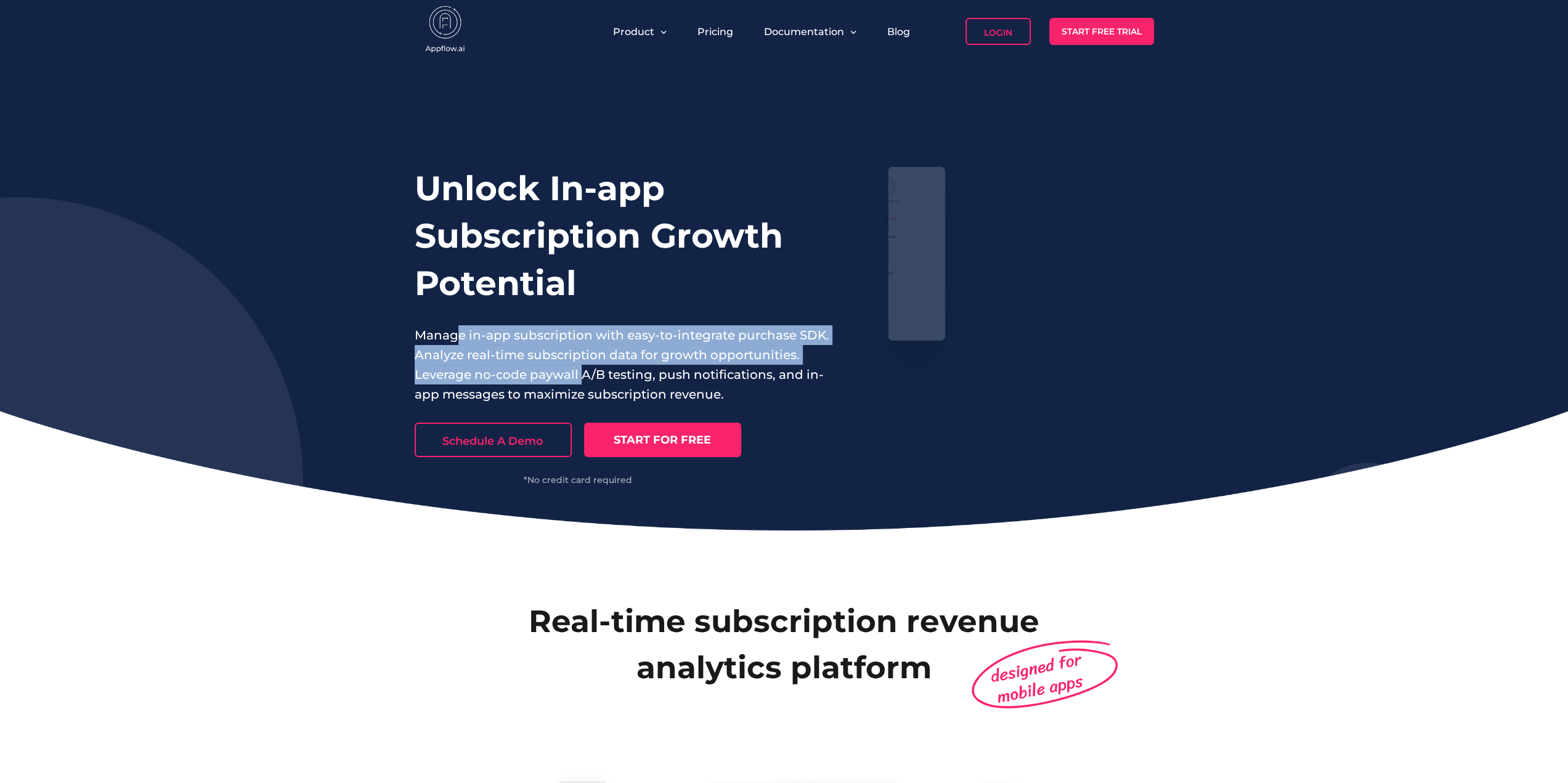
drag, startPoint x: 471, startPoint y: 338, endPoint x: 589, endPoint y: 384, distance: 126.6
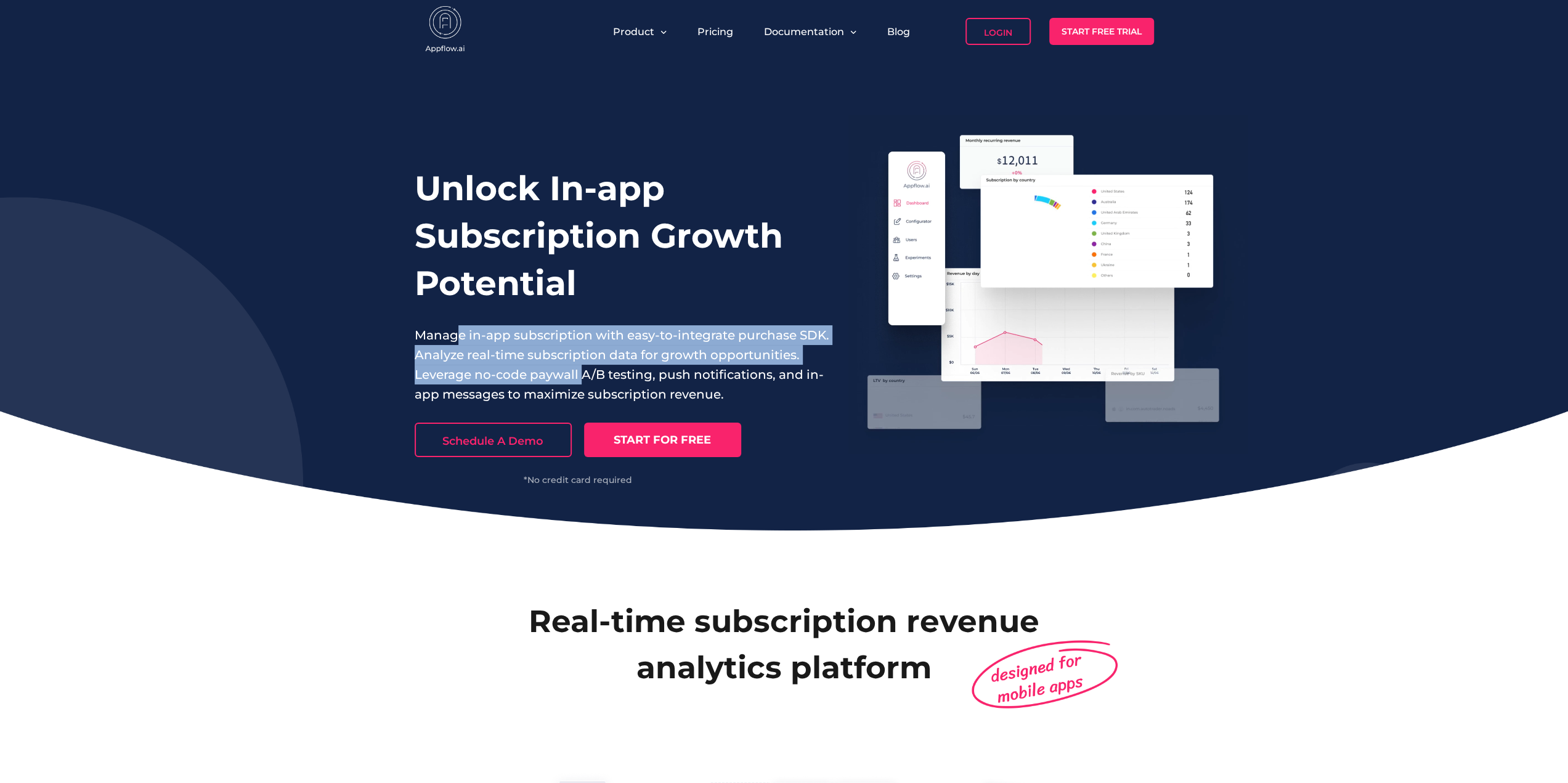
click at [589, 384] on p "Manage in-app subscription with easy-to-integrate purchase SDK. Analyze real-ti…" at bounding box center [622, 365] width 415 height 79
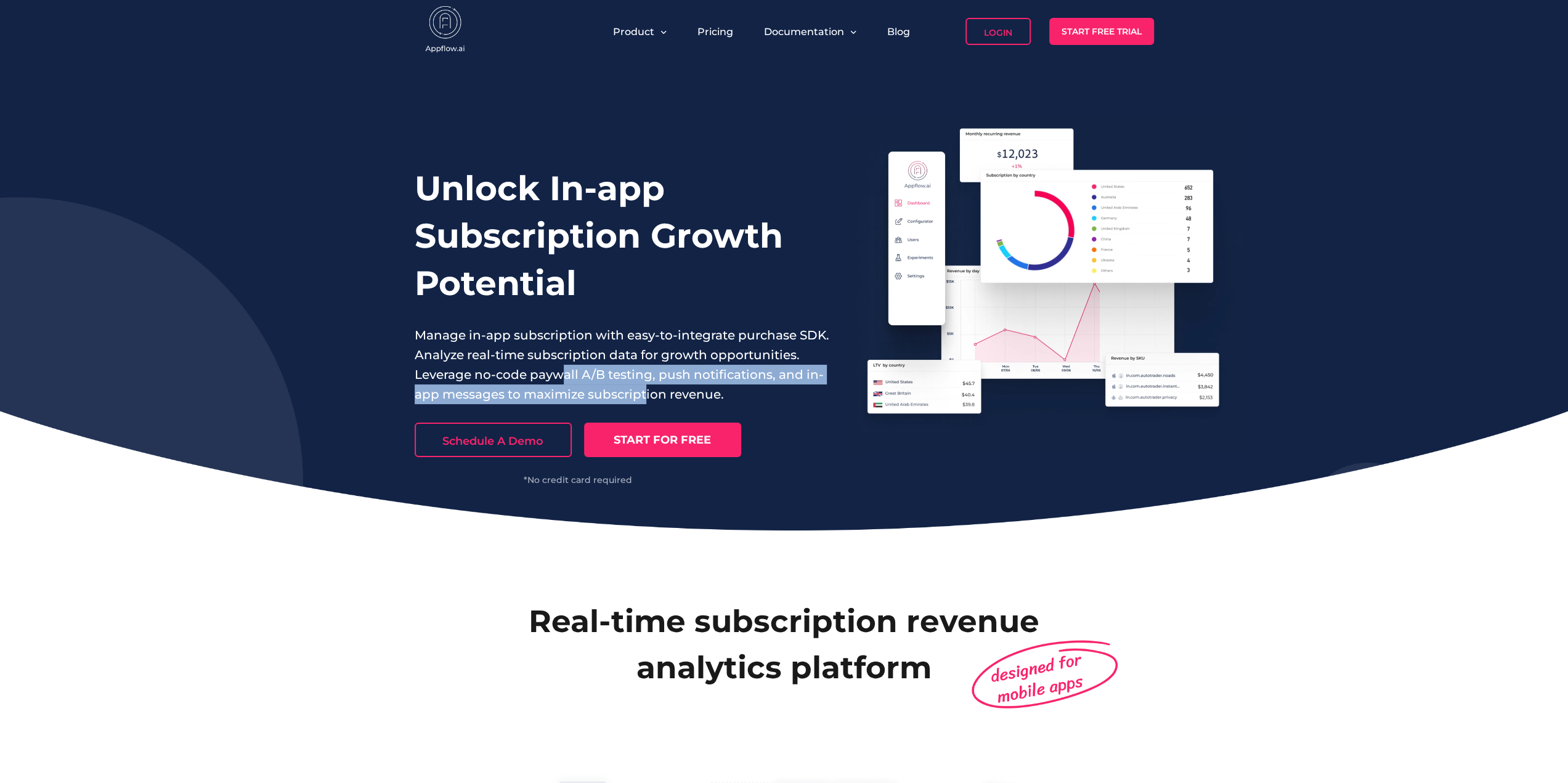
drag, startPoint x: 645, startPoint y: 391, endPoint x: 535, endPoint y: 368, distance: 112.4
click at [539, 371] on p "Manage in-app subscription with easy-to-integrate purchase SDK. Analyze real-ti…" at bounding box center [622, 365] width 415 height 79
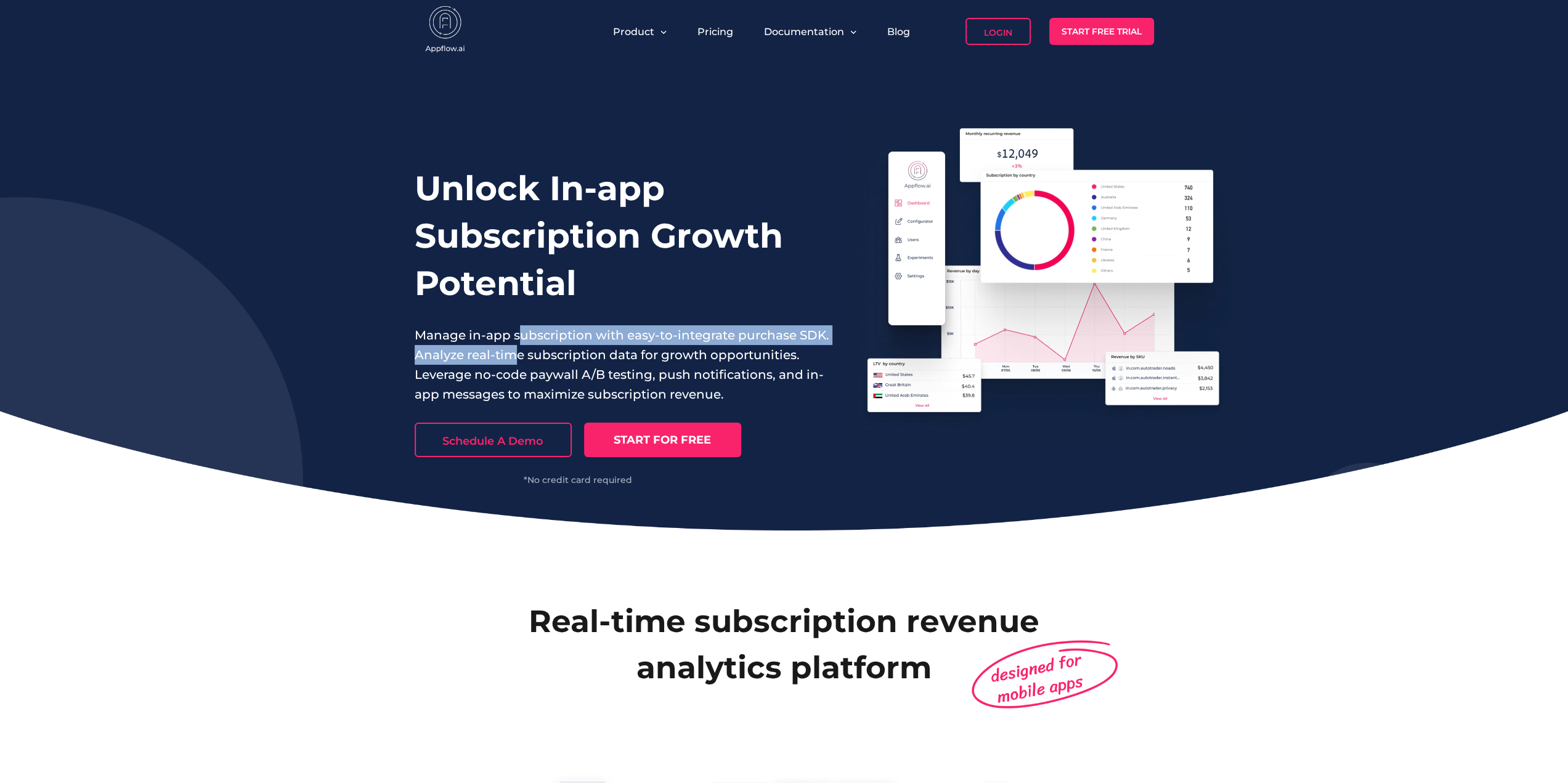
drag, startPoint x: 519, startPoint y: 346, endPoint x: 545, endPoint y: 319, distance: 37.5
click at [521, 343] on p "Manage in-app subscription with easy-to-integrate purchase SDK. Analyze real-ti…" at bounding box center [622, 365] width 415 height 79
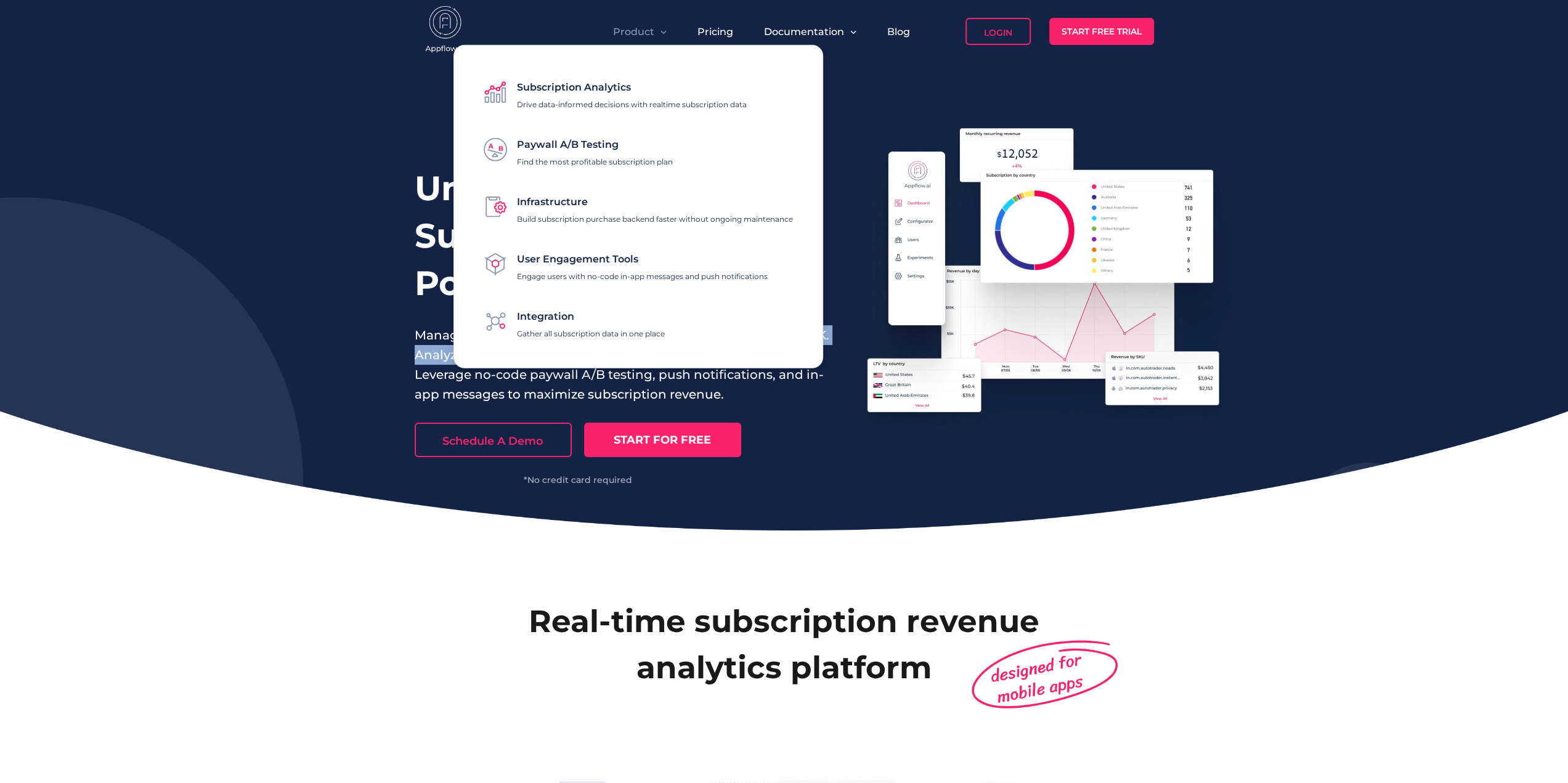
drag, startPoint x: 637, startPoint y: 29, endPoint x: 598, endPoint y: 333, distance: 306.5
click at [598, 331] on p "Gather all subscription data in one place" at bounding box center [591, 333] width 148 height 9
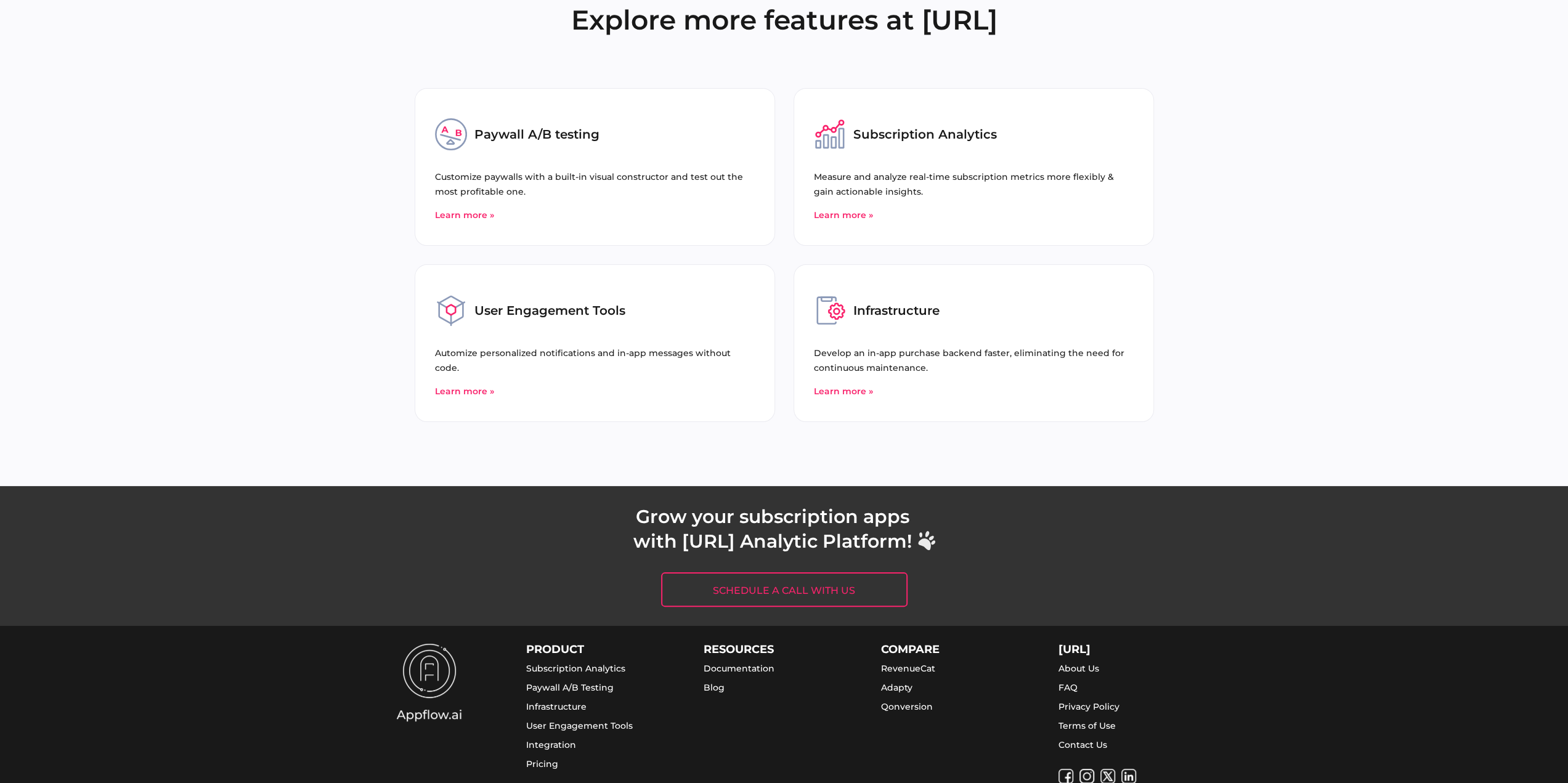
scroll to position [2584, 0]
